Goal: Task Accomplishment & Management: Manage account settings

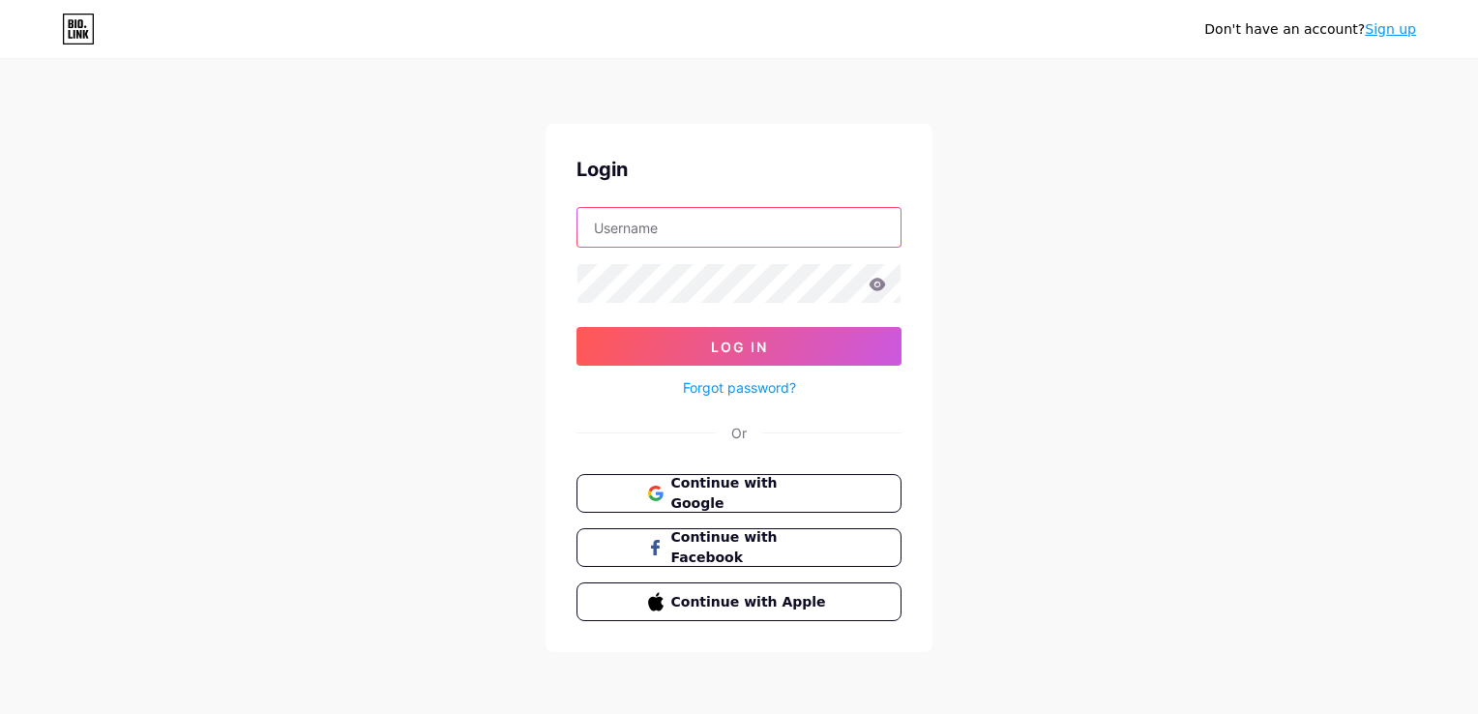
click at [671, 222] on input "text" at bounding box center [739, 227] width 323 height 39
type input "fokusmbsro"
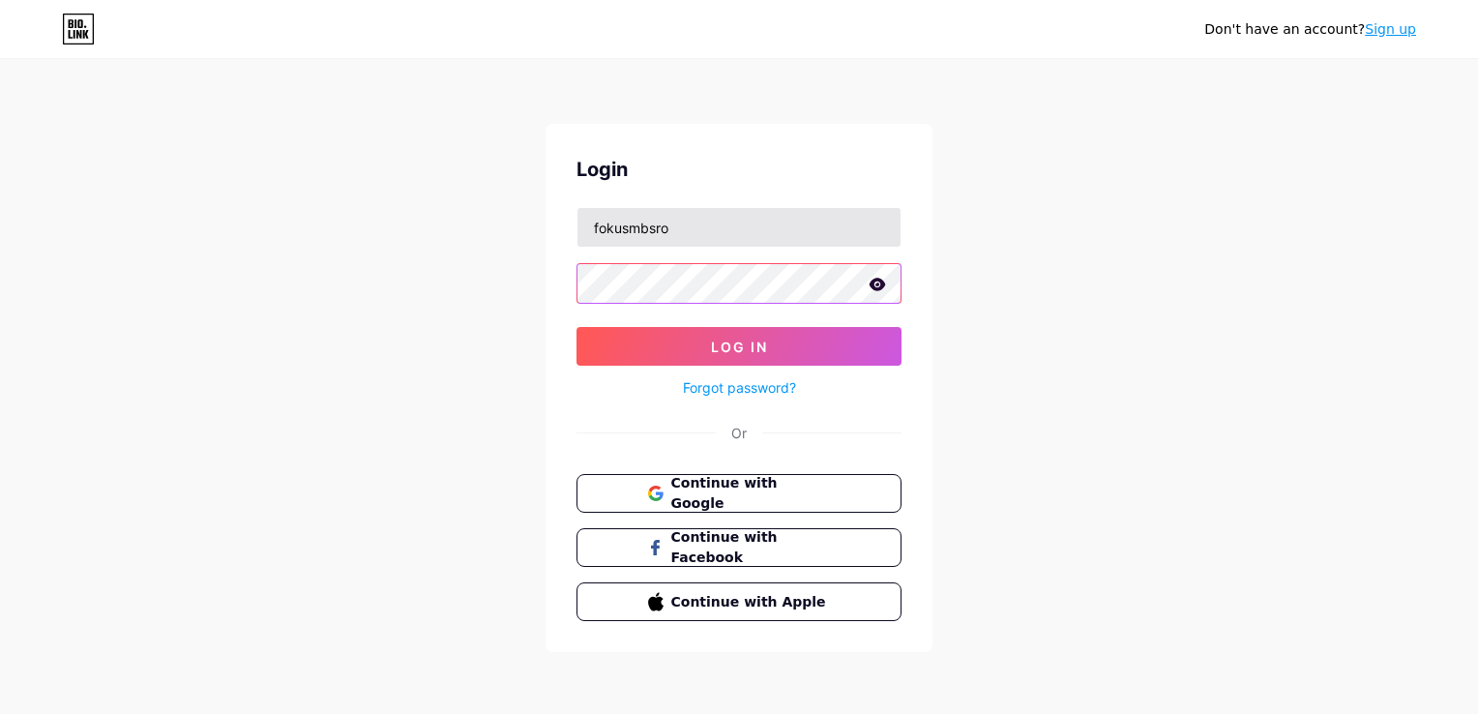
click at [577, 327] on button "Log In" at bounding box center [739, 346] width 325 height 39
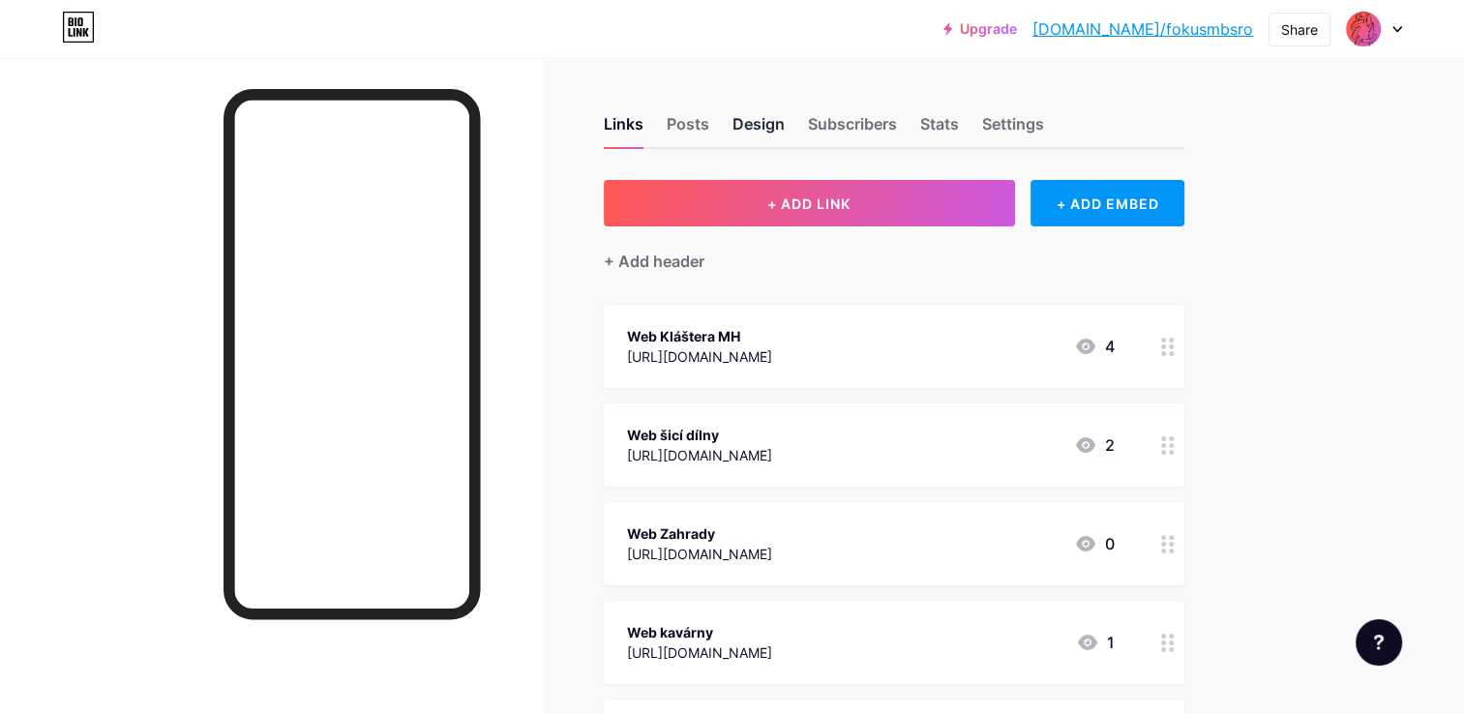
click at [770, 130] on div "Design" at bounding box center [758, 129] width 52 height 35
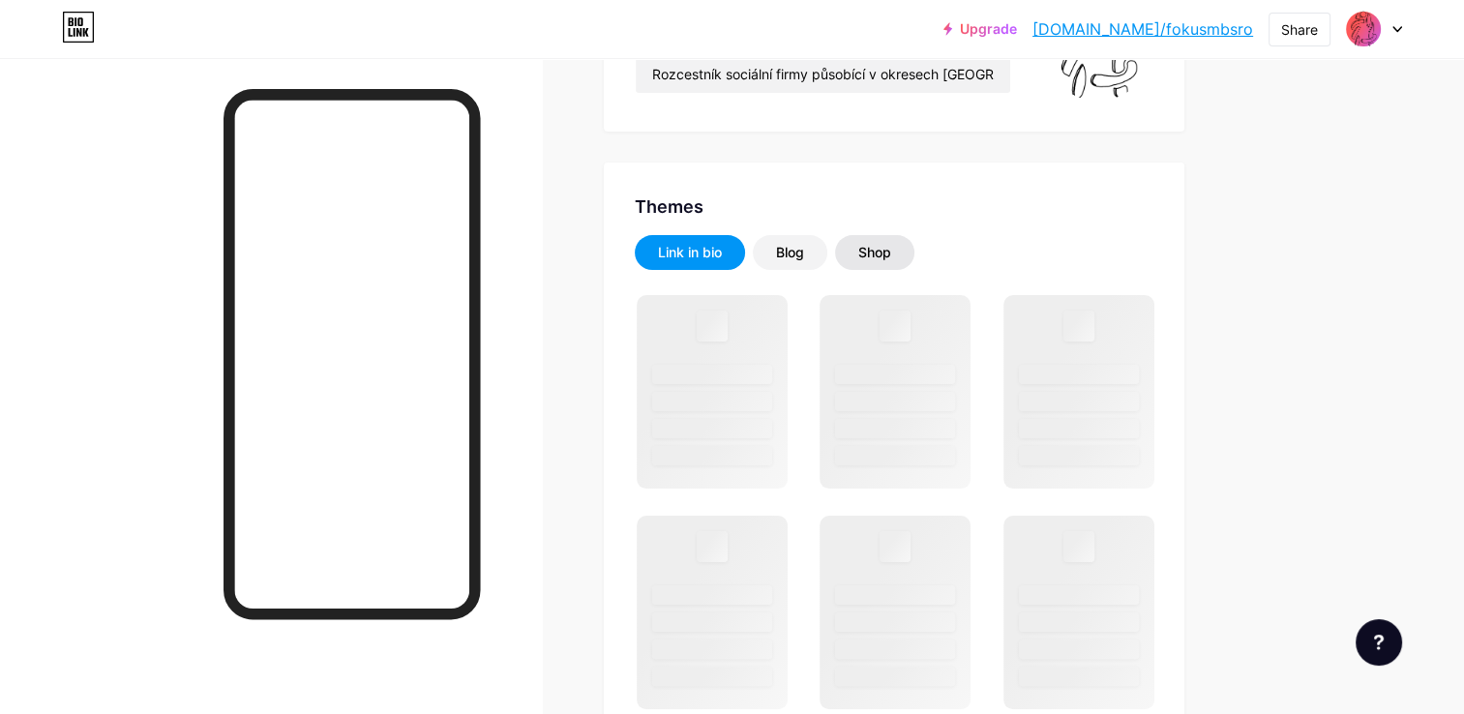
scroll to position [290, 0]
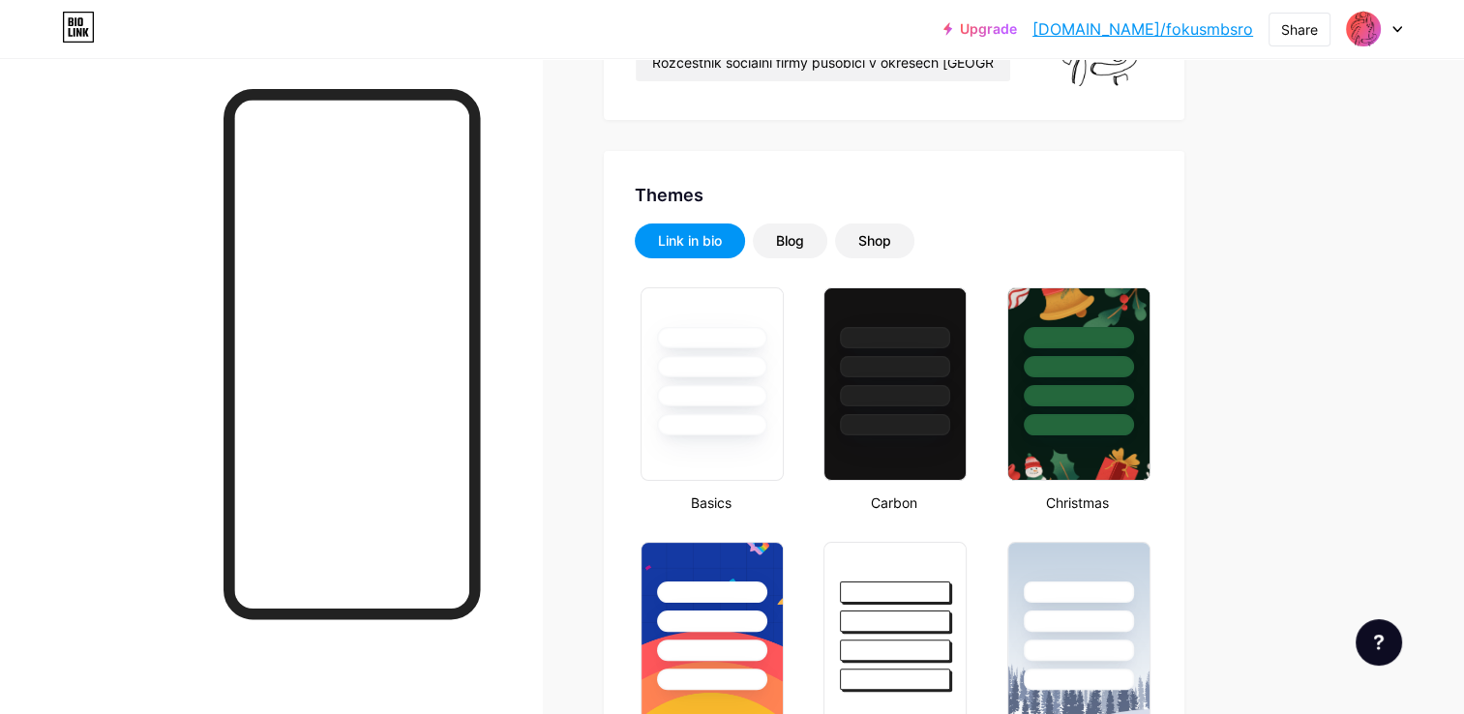
type input "#9ce2b5"
type input "#eda900"
type input "#000000"
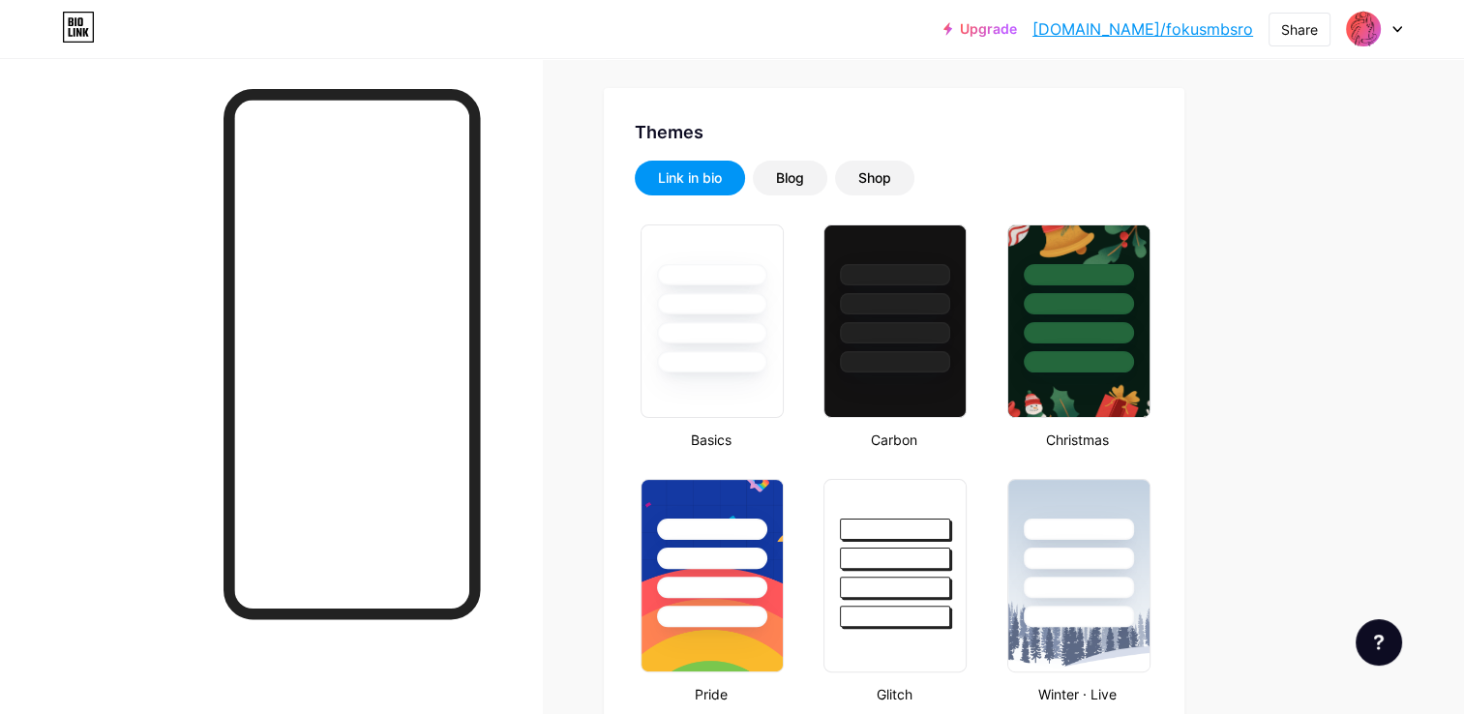
scroll to position [387, 0]
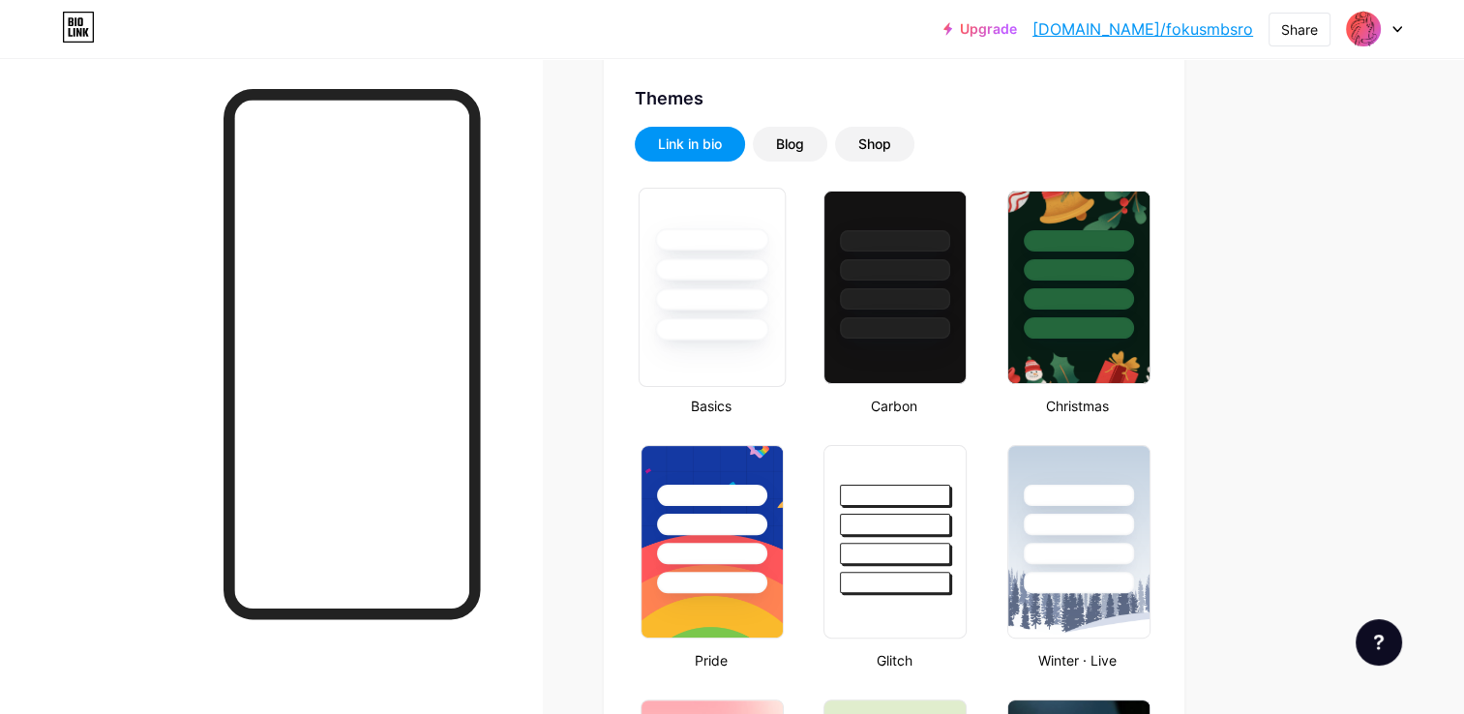
click at [709, 265] on div at bounding box center [711, 269] width 113 height 22
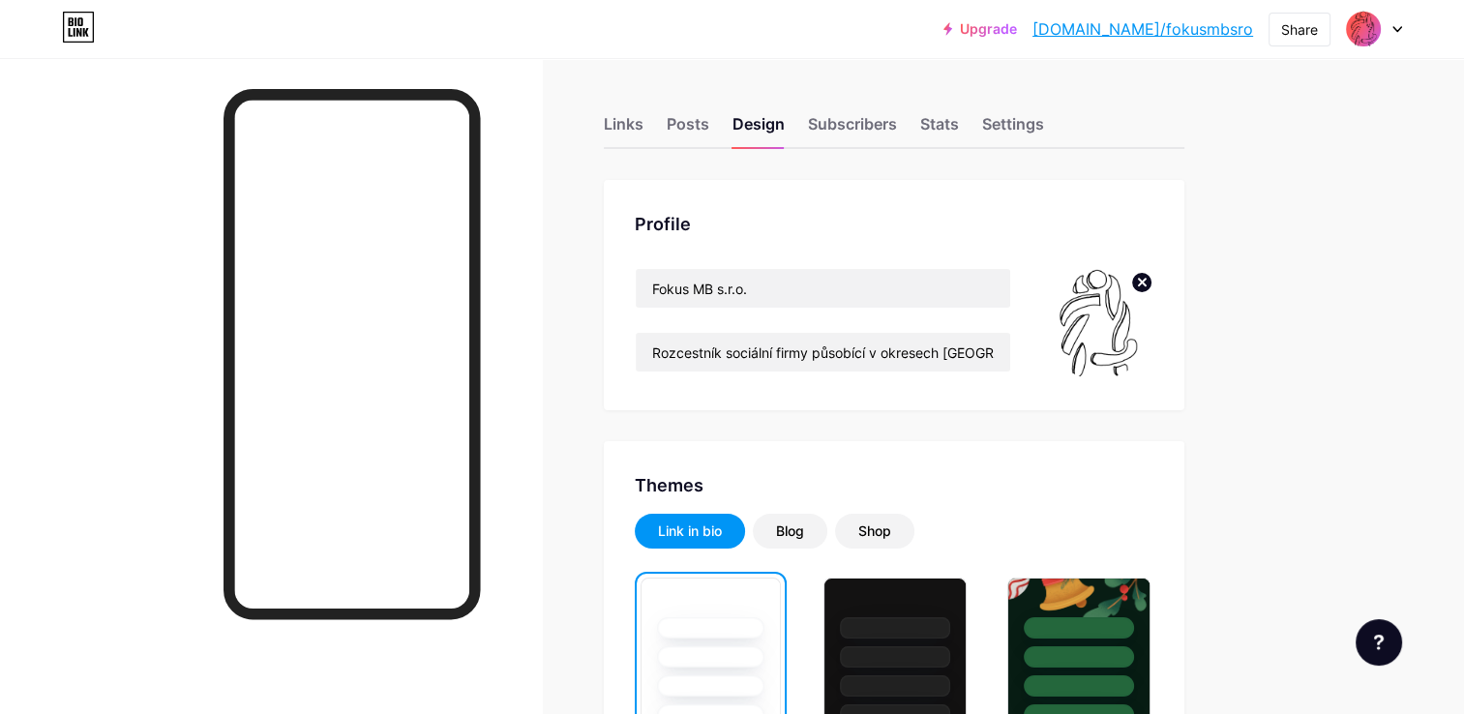
click at [1388, 27] on div at bounding box center [1374, 29] width 56 height 35
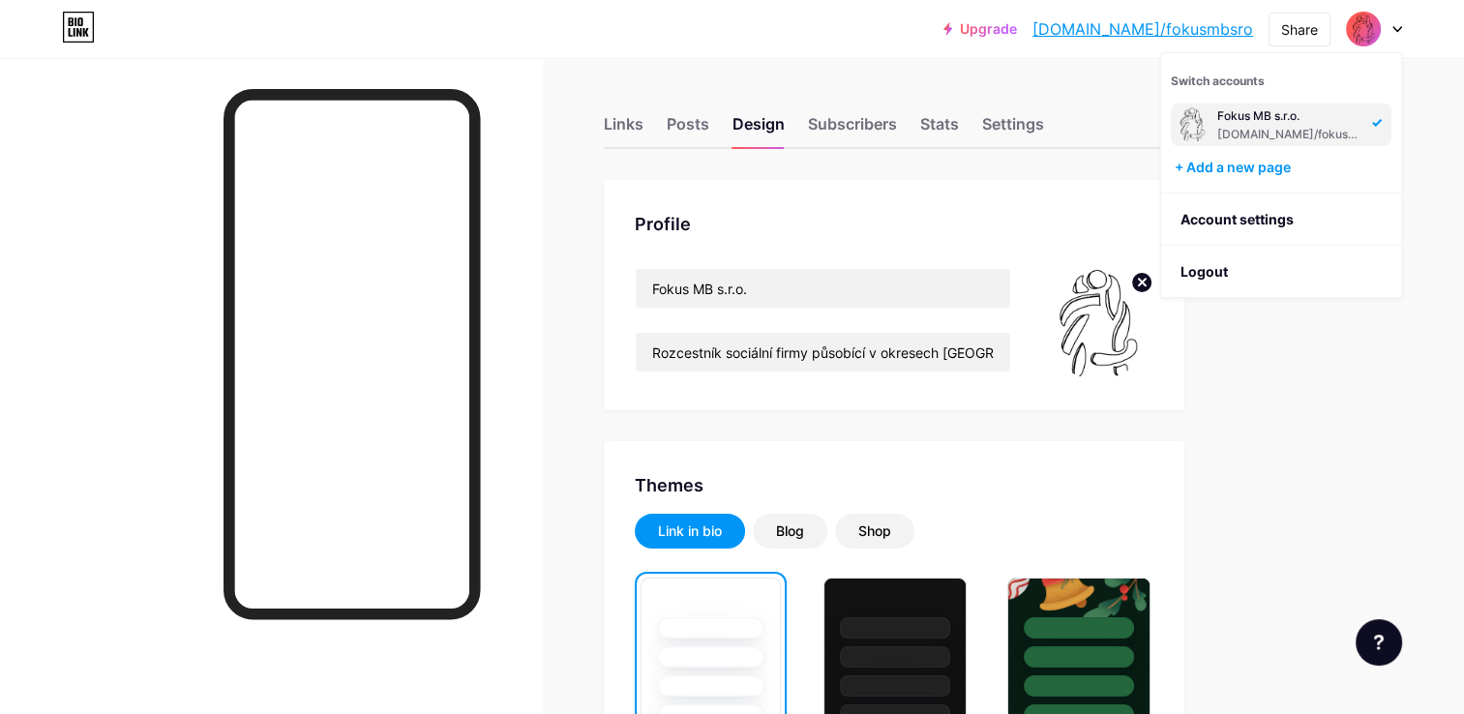
click at [1387, 27] on div at bounding box center [1374, 29] width 56 height 35
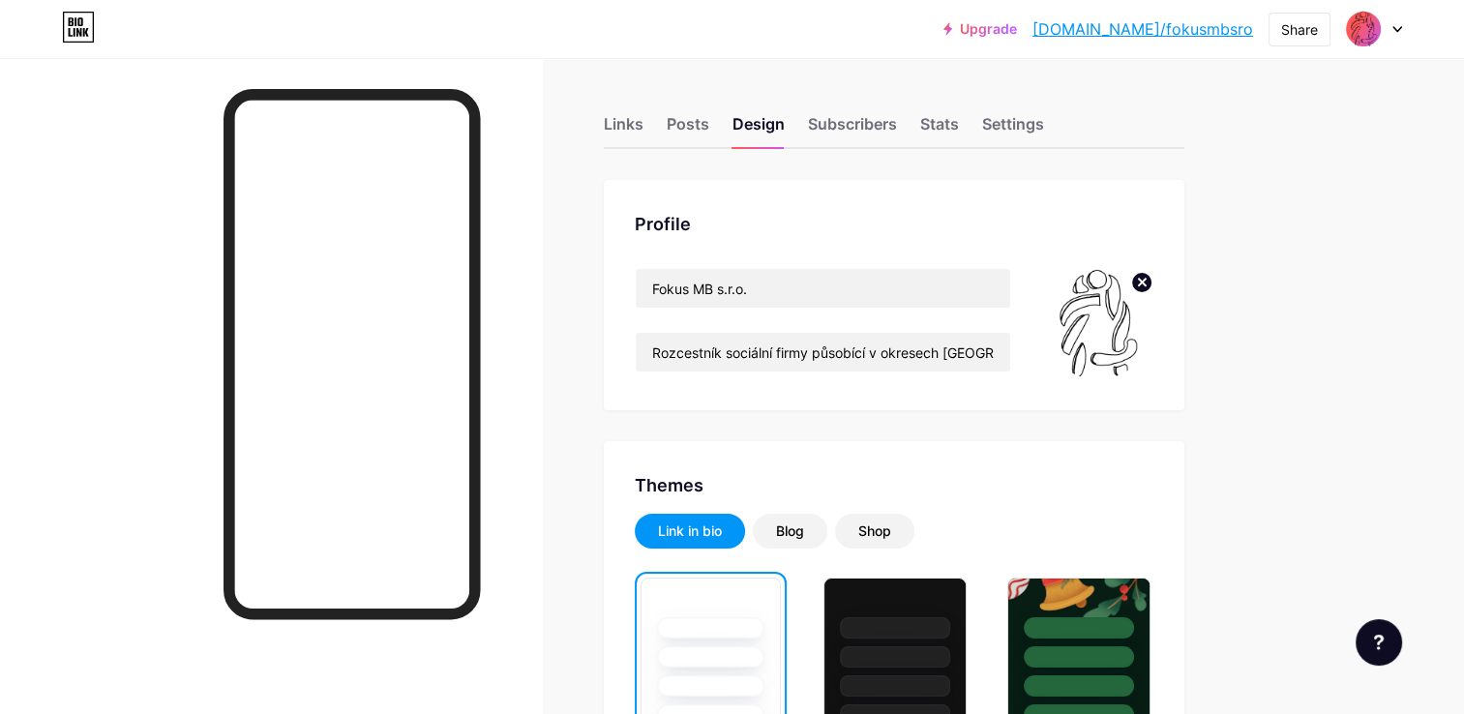
click at [1387, 27] on div at bounding box center [1374, 29] width 56 height 35
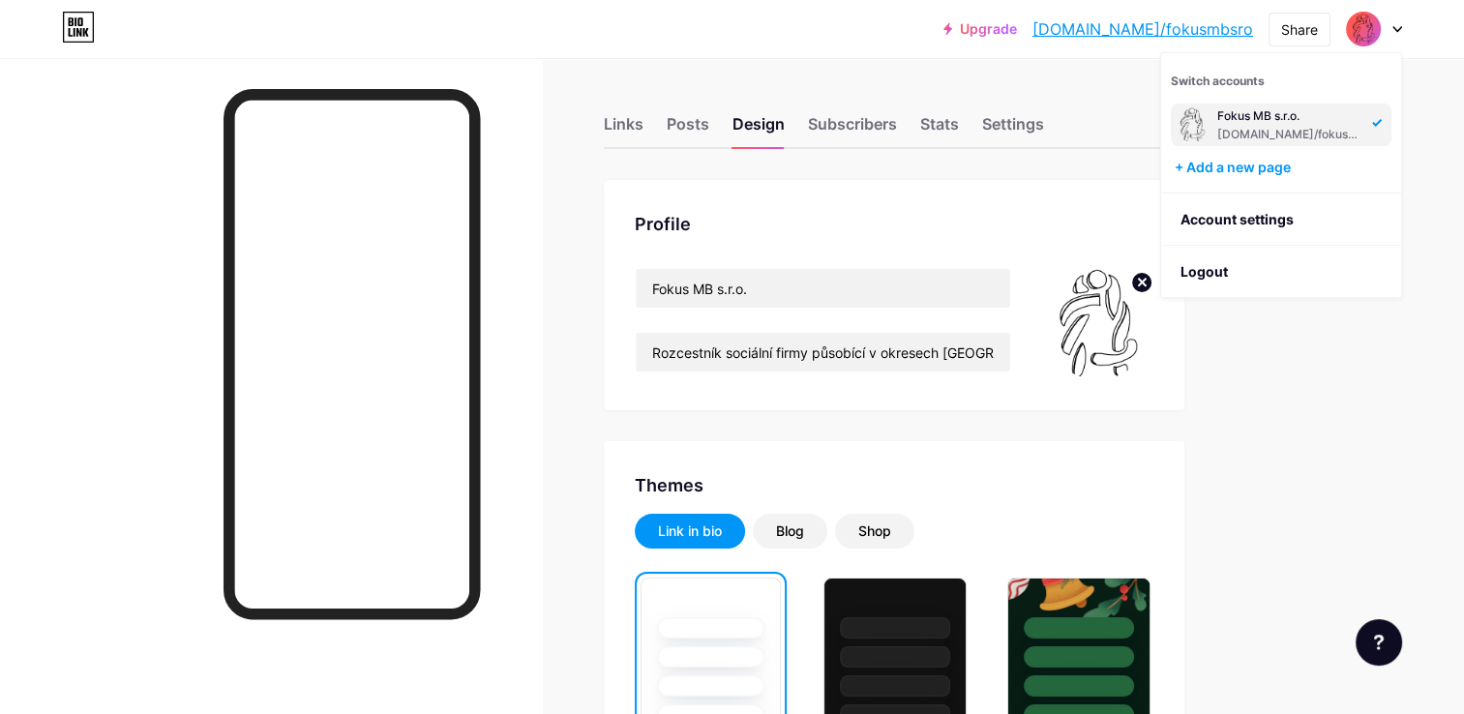
click at [1387, 27] on div at bounding box center [1374, 29] width 56 height 35
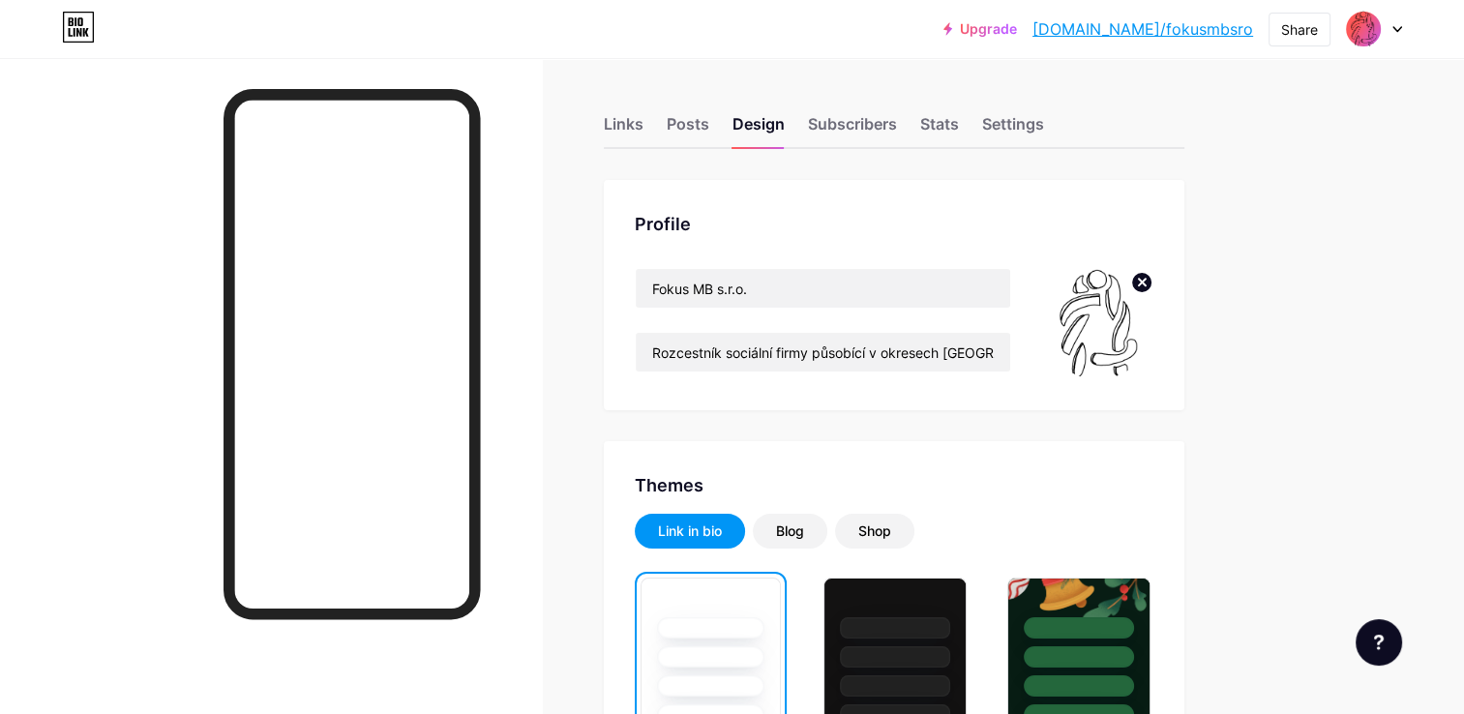
click at [1140, 29] on link "[DOMAIN_NAME]/fokusmbsro" at bounding box center [1142, 28] width 221 height 23
